Goal: Task Accomplishment & Management: Complete application form

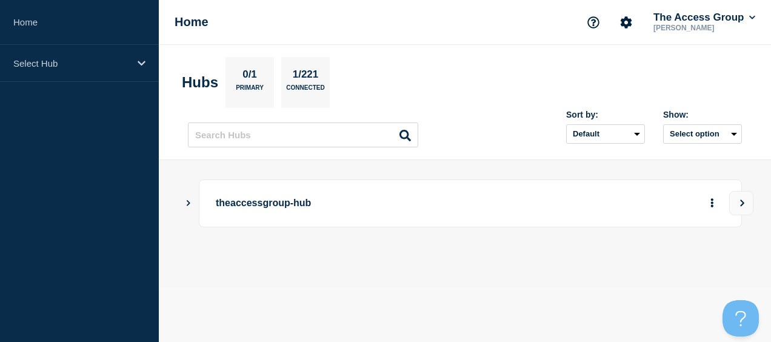
click at [545, 29] on div "Home The Access Group [PERSON_NAME]" at bounding box center [465, 22] width 612 height 45
click at [236, 208] on p "theaccessgroup-hub" at bounding box center [435, 203] width 438 height 22
click at [188, 204] on icon "Show Connected Hubs" at bounding box center [189, 203] width 4 height 6
click at [717, 198] on button "More actions" at bounding box center [712, 203] width 16 height 22
click at [696, 233] on div "View Status Page" at bounding box center [706, 239] width 123 height 44
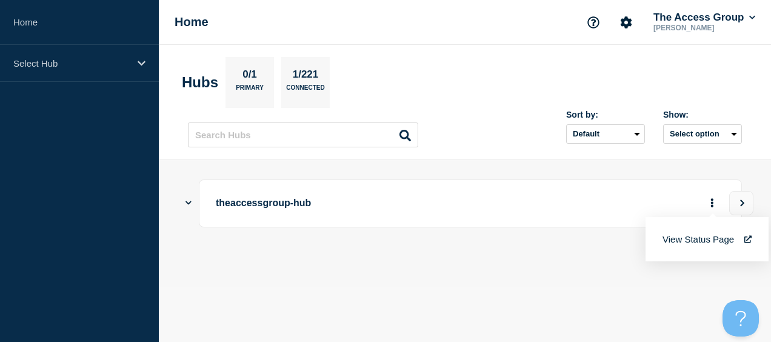
click at [696, 237] on link "View Status Page" at bounding box center [706, 239] width 89 height 10
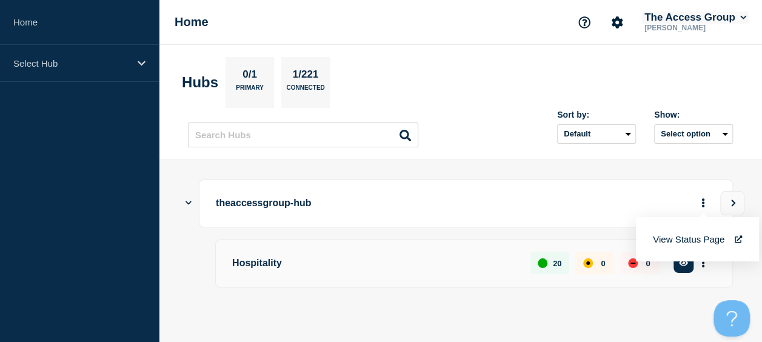
click at [705, 15] on button "The Access Group" at bounding box center [695, 18] width 107 height 12
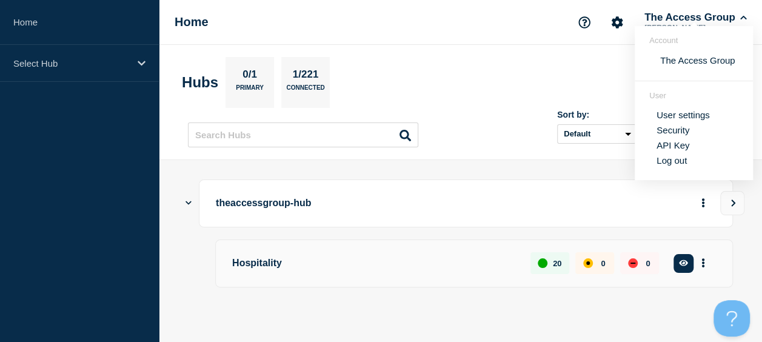
click at [267, 264] on p "Hospitality" at bounding box center [374, 263] width 284 height 22
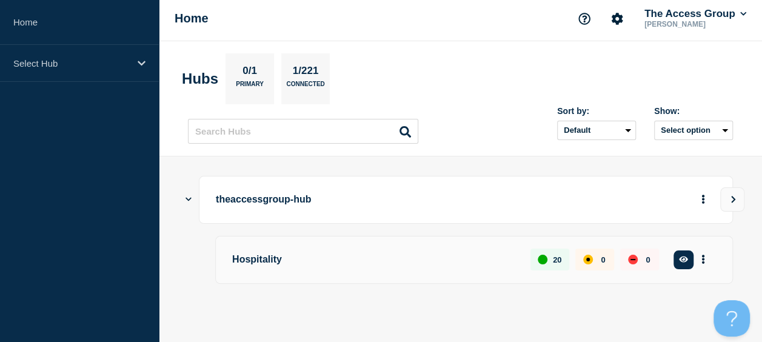
scroll to position [4, 0]
click at [702, 251] on button "More actions" at bounding box center [703, 259] width 16 height 22
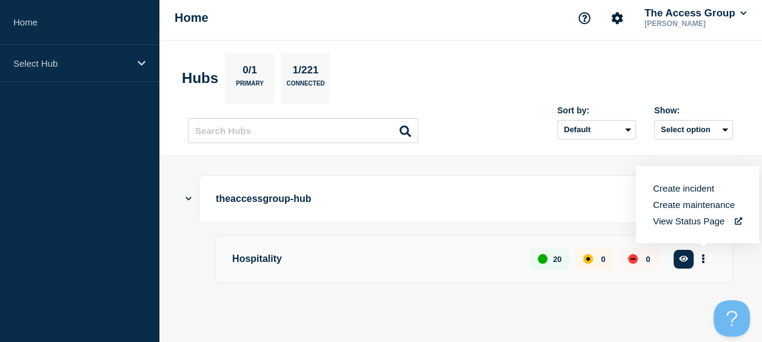
click at [679, 220] on link "View Status Page" at bounding box center [696, 221] width 89 height 10
click at [19, 107] on aside "Home Select Hub" at bounding box center [79, 171] width 159 height 342
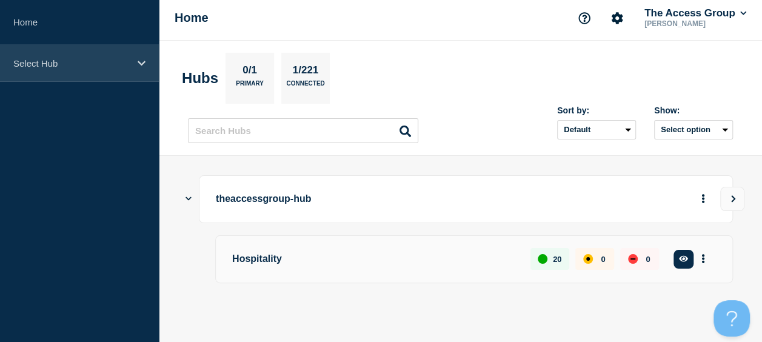
click at [47, 68] on div "Select Hub" at bounding box center [79, 63] width 159 height 37
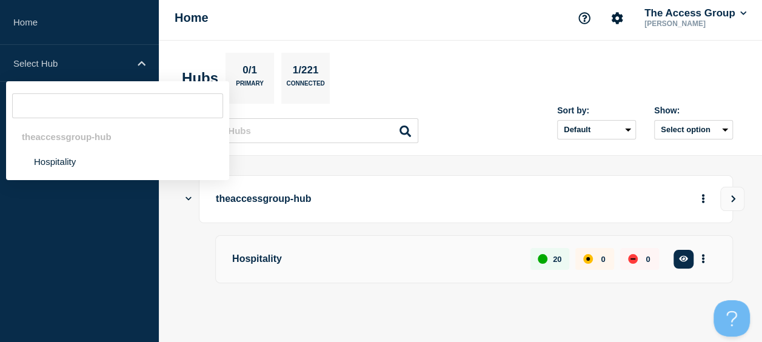
click at [56, 148] on div "theaccessgroup-hub" at bounding box center [117, 136] width 223 height 25
click at [55, 164] on li "Hospitality" at bounding box center [117, 161] width 223 height 25
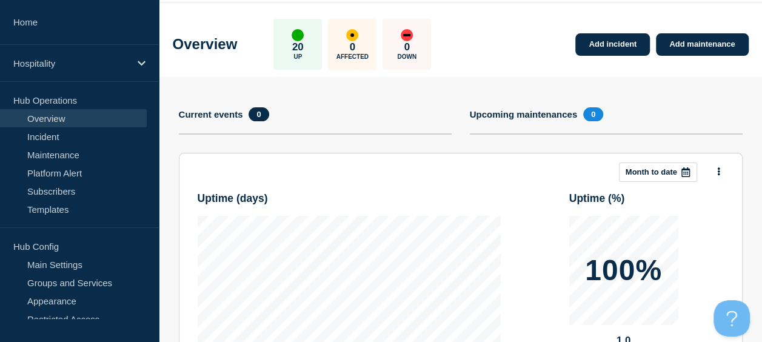
scroll to position [61, 0]
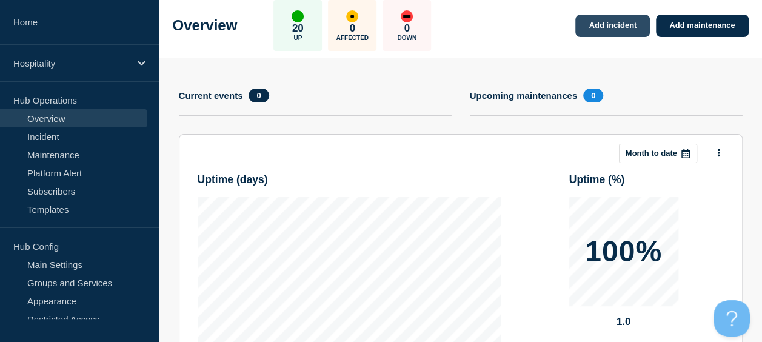
click at [599, 21] on link "Add incident" at bounding box center [612, 26] width 75 height 22
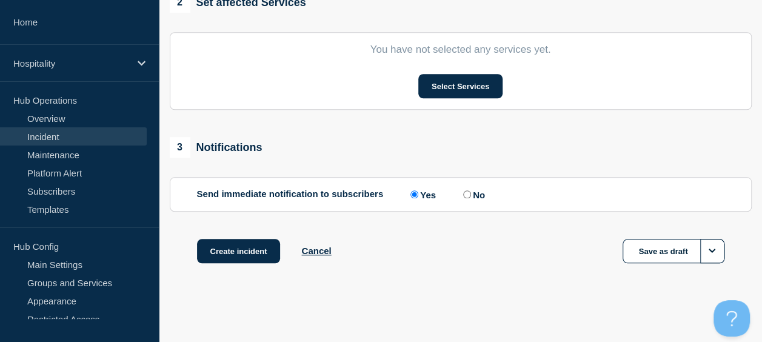
scroll to position [324, 0]
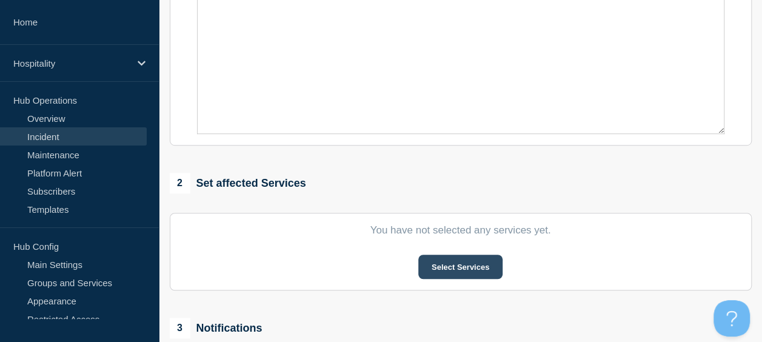
click at [473, 261] on button "Select Services" at bounding box center [460, 266] width 84 height 24
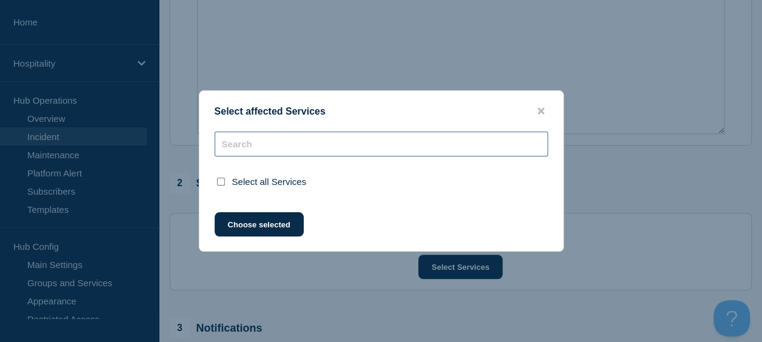
click at [357, 138] on input "text" at bounding box center [380, 143] width 333 height 25
type input "I"
checkbox input "true"
type input "IBE"
checkbox input "false"
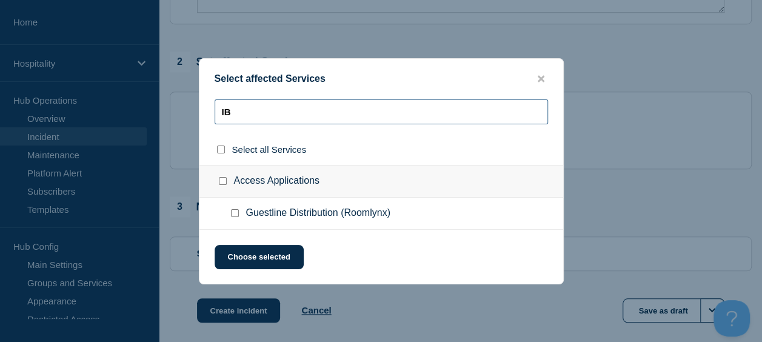
scroll to position [505, 0]
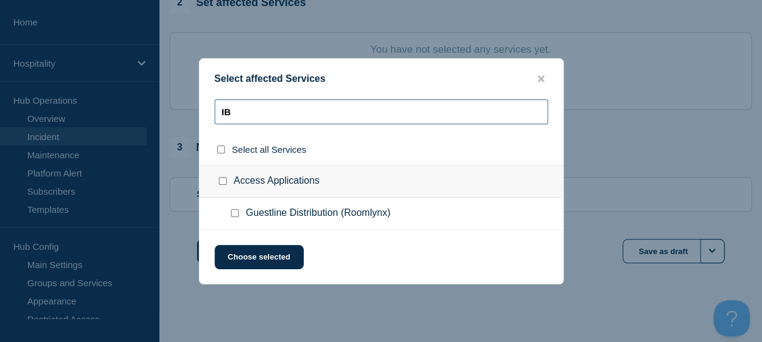
drag, startPoint x: 322, startPoint y: 111, endPoint x: 204, endPoint y: 95, distance: 119.3
click at [204, 95] on div "Select affected Services IB Select all Services Access Applications Guestline D…" at bounding box center [381, 171] width 365 height 226
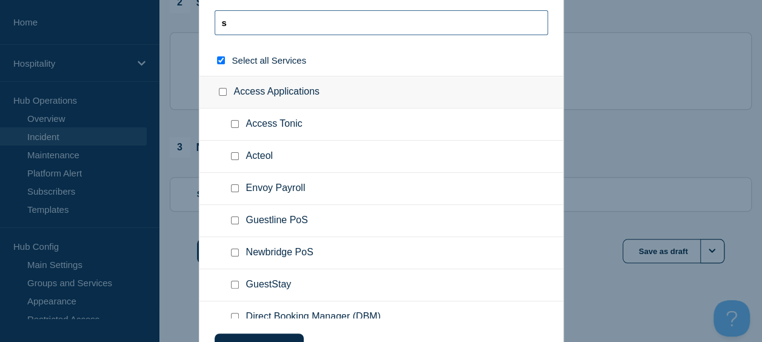
type input "sh"
checkbox input "true"
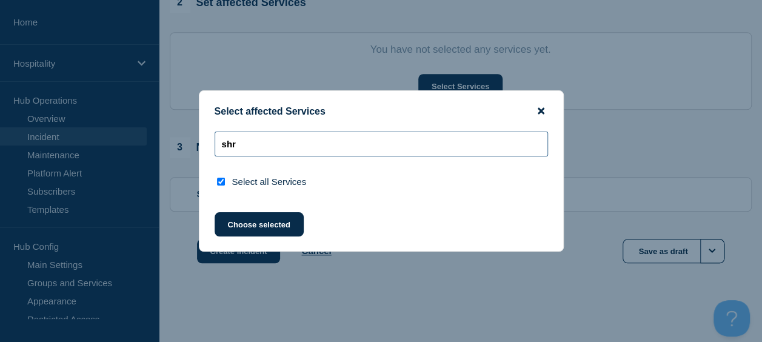
type input "shr"
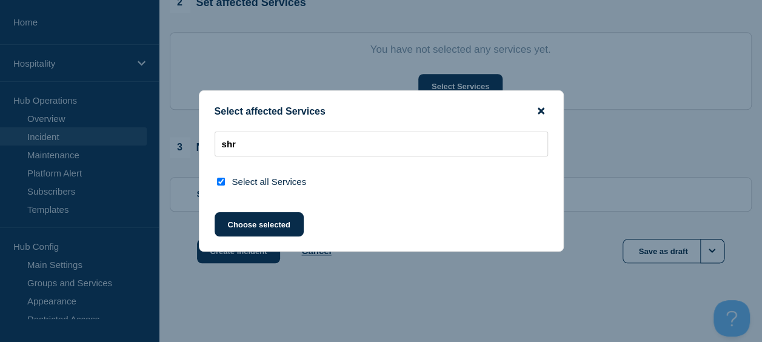
click at [542, 110] on icon "close button" at bounding box center [540, 111] width 7 height 10
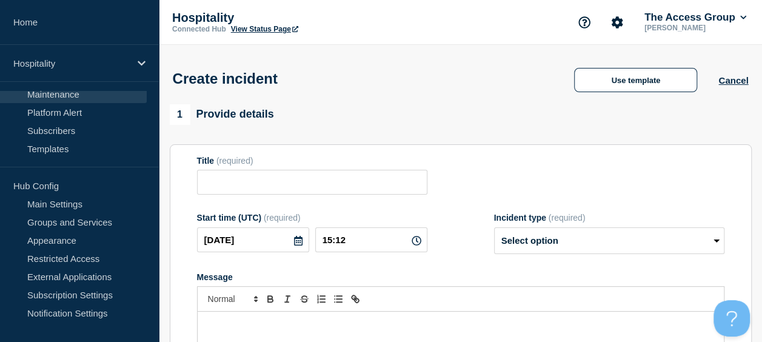
scroll to position [118, 0]
